Goal: Task Accomplishment & Management: Use online tool/utility

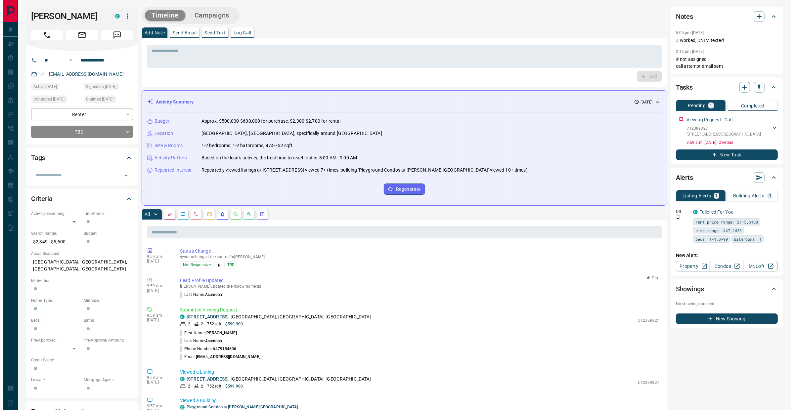
scroll to position [2, 0]
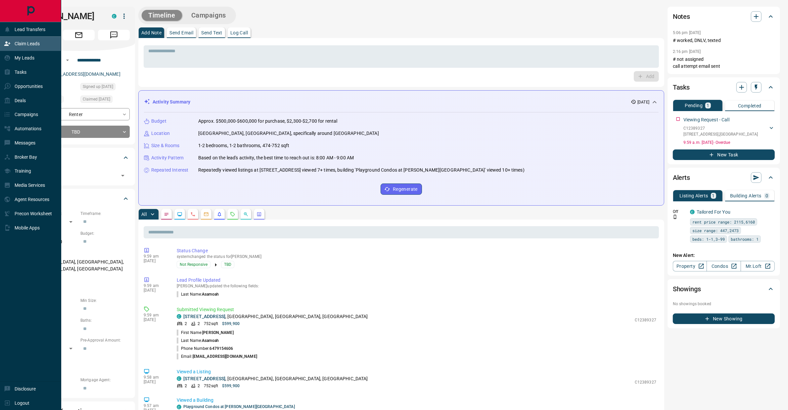
click at [5, 42] on icon at bounding box center [7, 44] width 6 height 4
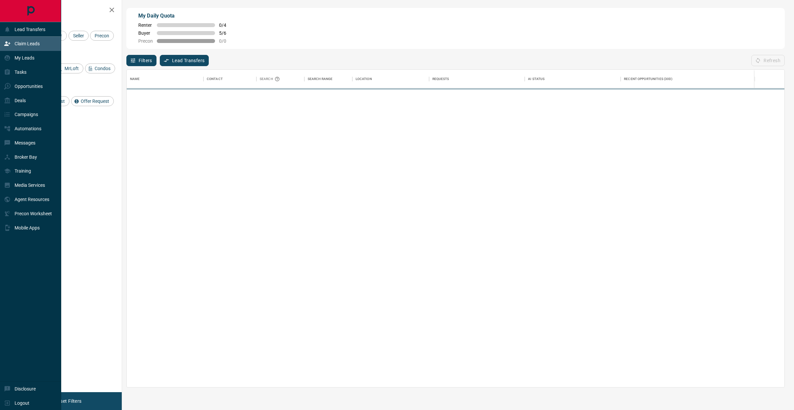
scroll to position [311, 652]
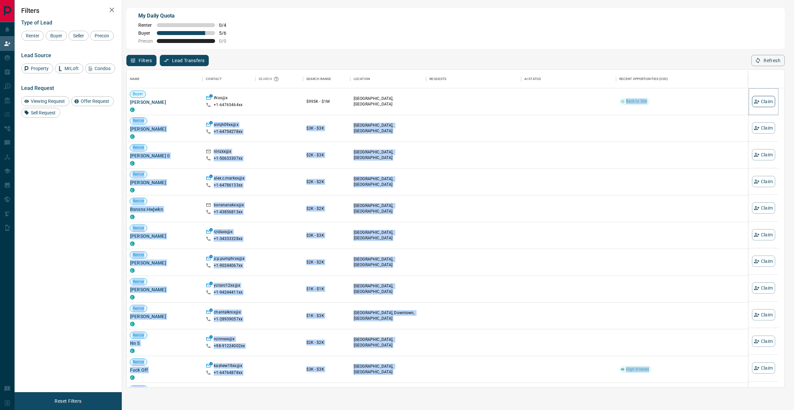
click at [762, 98] on button "Claim" at bounding box center [763, 101] width 23 height 11
click at [759, 100] on button "Claim" at bounding box center [763, 101] width 23 height 11
click at [765, 62] on button "Refresh" at bounding box center [767, 60] width 33 height 11
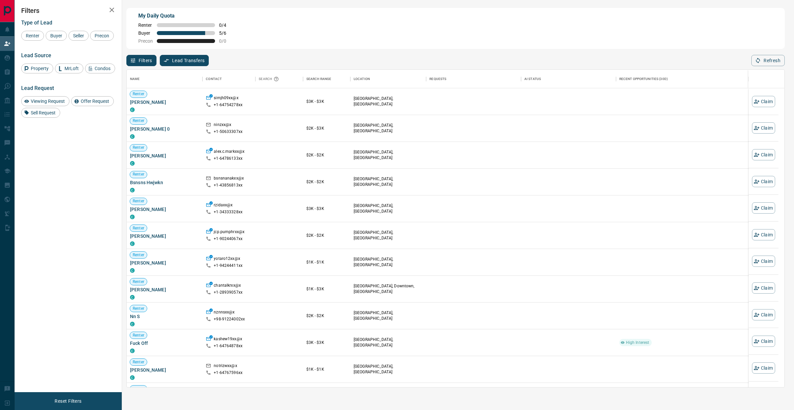
click at [497, 55] on div "Filters Lead Transfers 0 Refresh" at bounding box center [455, 57] width 658 height 17
click at [57, 39] on div "Buyer" at bounding box center [56, 36] width 21 height 10
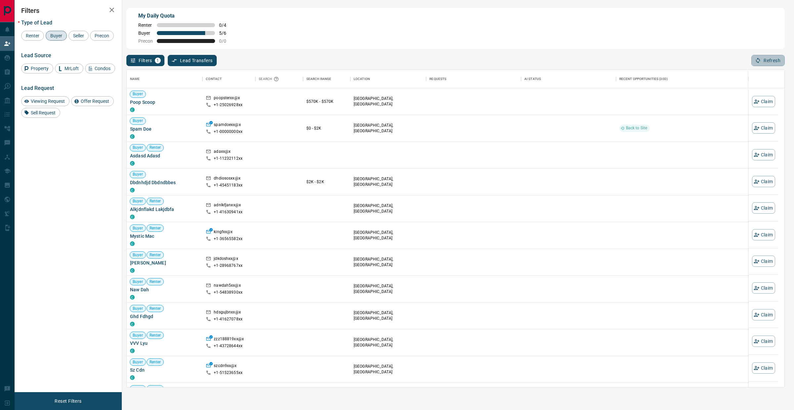
click at [776, 54] on div "Filters 1 Lead Transfers 0 Refresh" at bounding box center [455, 57] width 658 height 17
click at [771, 65] on button "Refresh" at bounding box center [767, 60] width 33 height 11
